Goal: Transaction & Acquisition: Purchase product/service

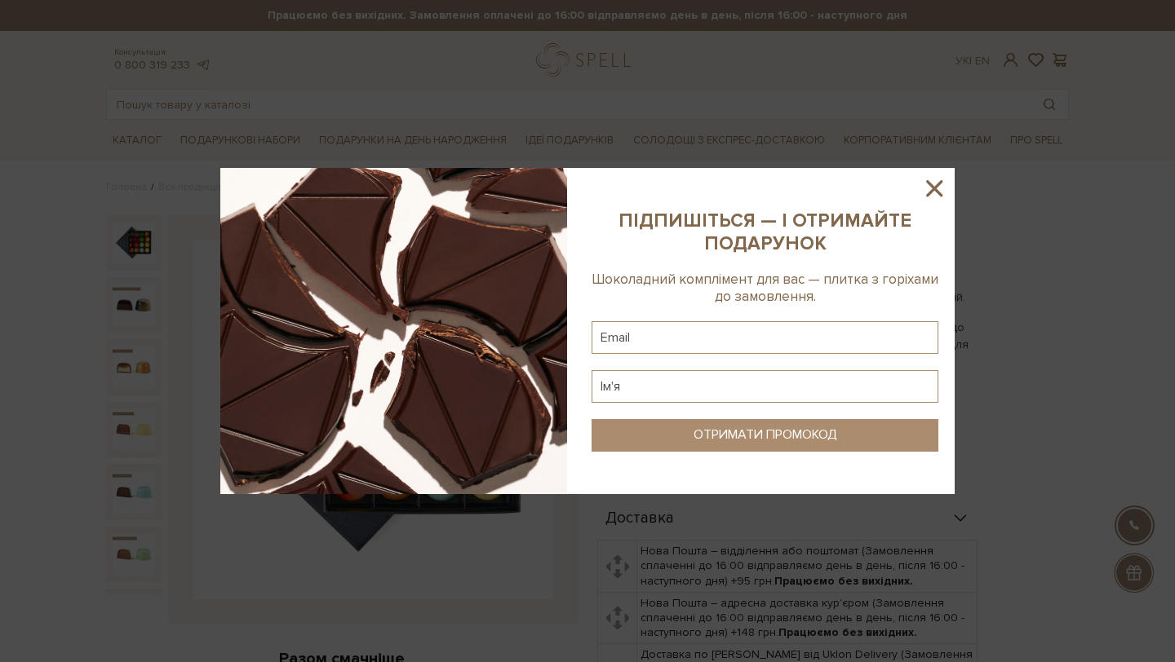
click at [938, 183] on icon at bounding box center [934, 188] width 16 height 16
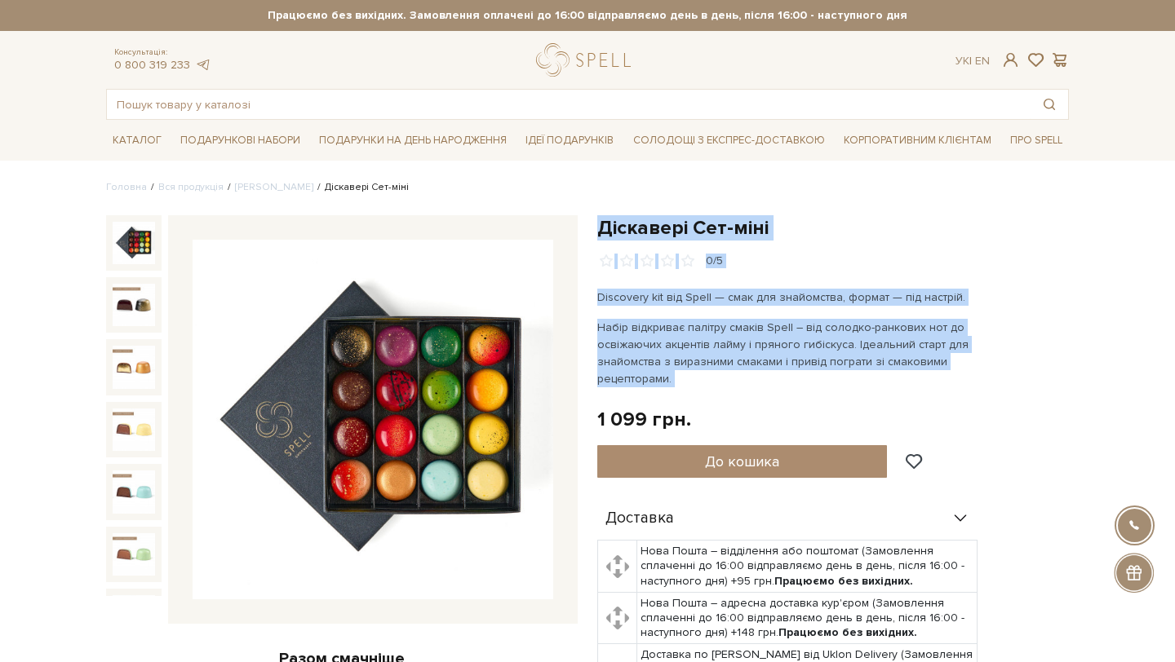
drag, startPoint x: 604, startPoint y: 226, endPoint x: 706, endPoint y: 393, distance: 196.3
click at [706, 393] on div "Діскавері Сет-міні 0/5 Discovery kit від Spell — смак для знайомства, формат — …" at bounding box center [832, 546] width 471 height 663
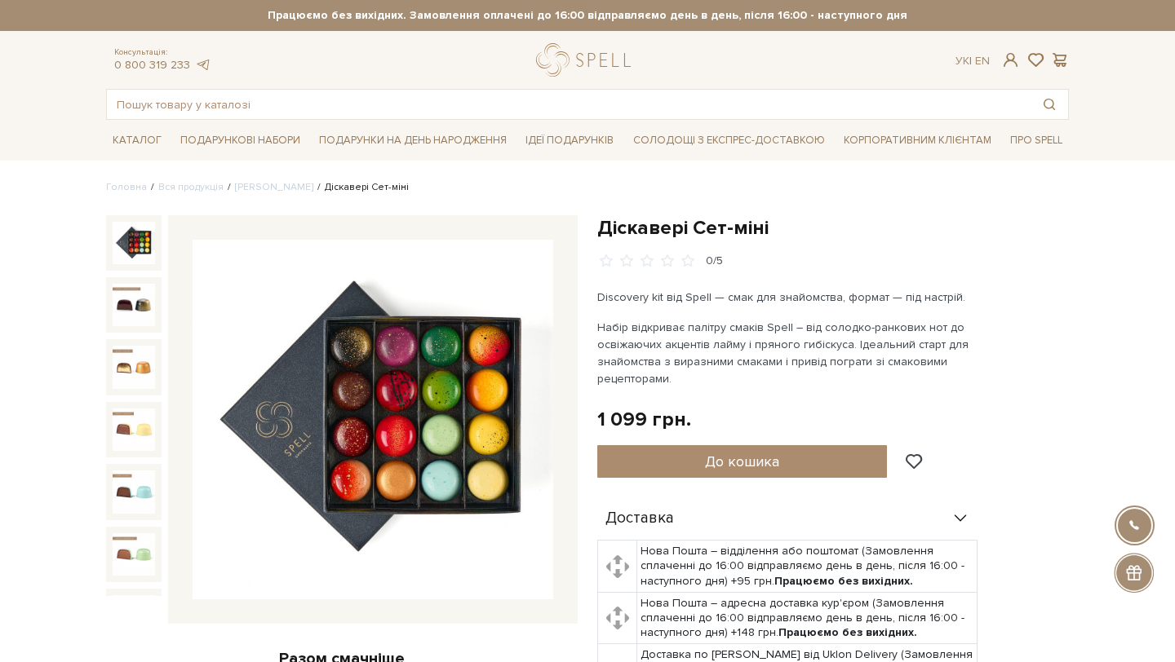
click at [582, 60] on link "logo" at bounding box center [587, 59] width 102 height 33
